Goal: Transaction & Acquisition: Purchase product/service

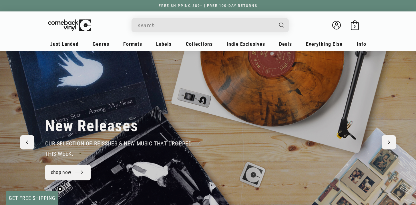
click at [227, 24] on input "Search" at bounding box center [205, 25] width 135 height 12
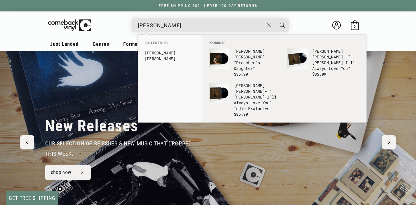
type input "[PERSON_NAME]"
click at [275, 18] on button "Search" at bounding box center [282, 25] width 14 height 14
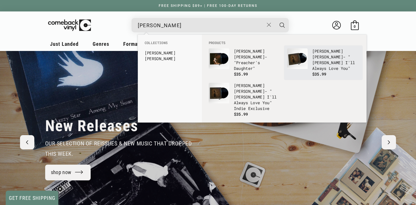
click at [319, 61] on p "[PERSON_NAME] - "[PERSON_NAME] I'll Always Love You"" at bounding box center [335, 59] width 47 height 23
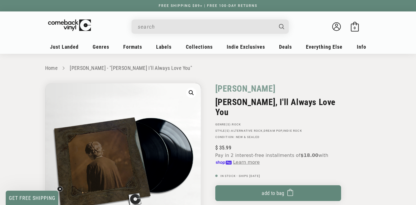
click at [223, 27] on input "Search" at bounding box center [205, 27] width 135 height 12
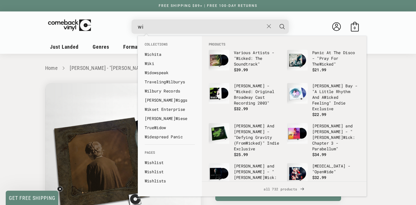
type input "w"
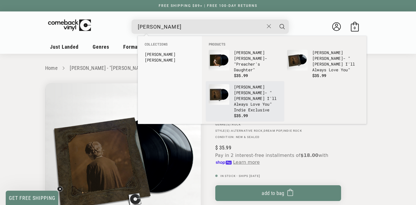
type input "ethel cain"
click at [252, 100] on p "Ethel Cain - "Willoughby Tucker I'll Always Love You" Indie Exclusive" at bounding box center [257, 98] width 47 height 29
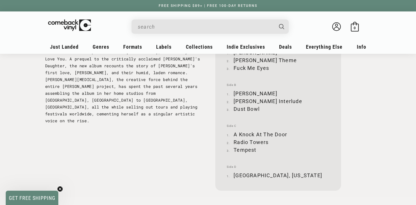
scroll to position [649, 0]
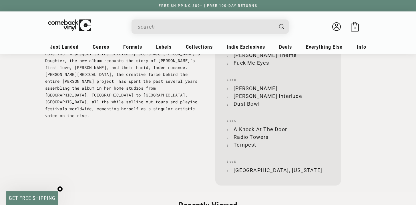
click at [133, 86] on p "[US_STATE][DEMOGRAPHIC_DATA] multimedia artist [PERSON_NAME] returns with her s…" at bounding box center [123, 78] width 156 height 82
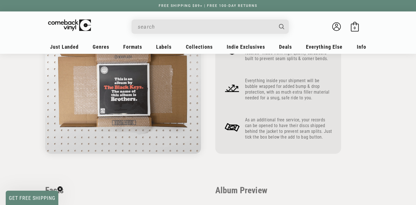
scroll to position [305, 0]
